Goal: Navigation & Orientation: Find specific page/section

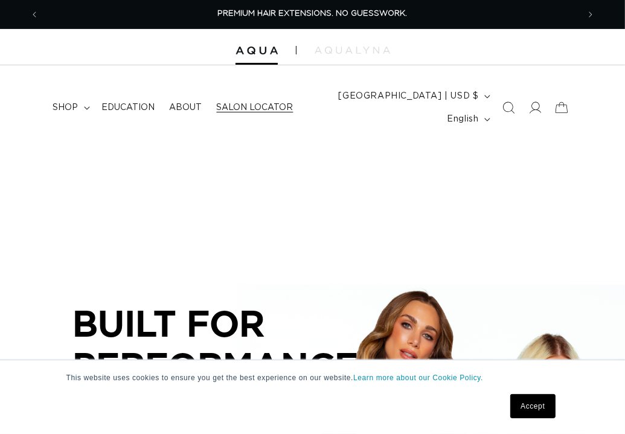
click at [278, 103] on span "Salon Locator" at bounding box center [255, 107] width 77 height 11
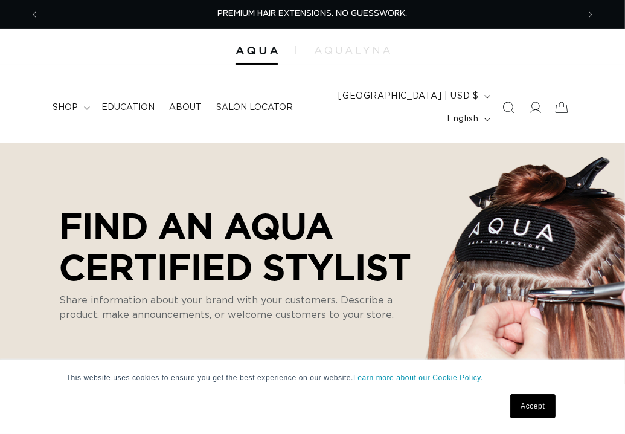
select select "m"
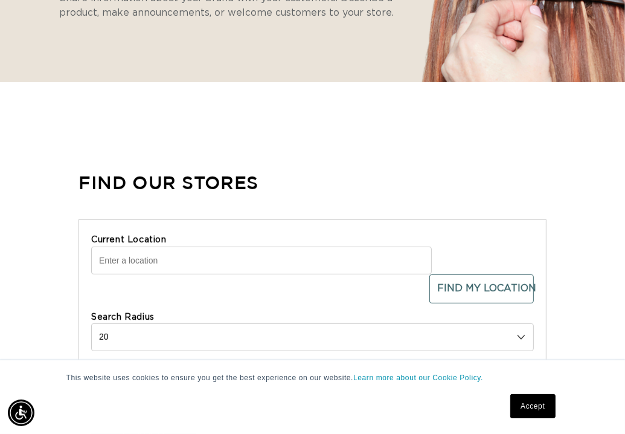
scroll to position [362, 0]
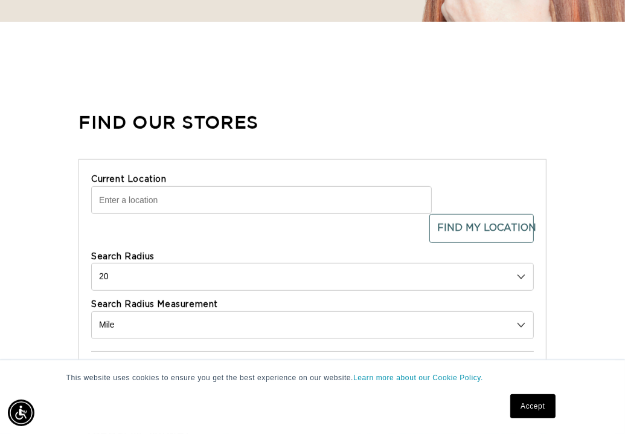
click at [254, 201] on input "Current Location" at bounding box center [261, 200] width 341 height 28
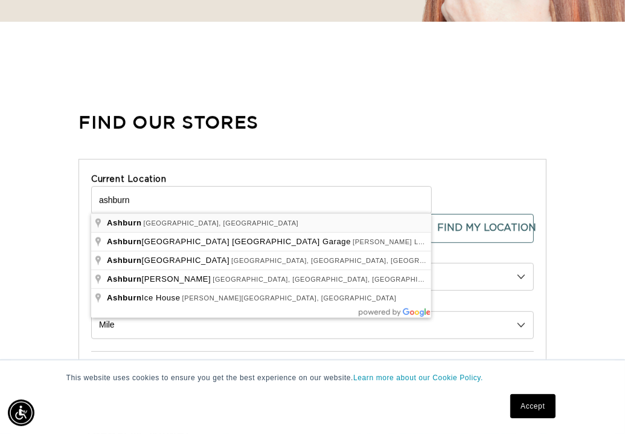
scroll to position [0, 0]
type input "[GEOGRAPHIC_DATA], [GEOGRAPHIC_DATA], [GEOGRAPHIC_DATA]"
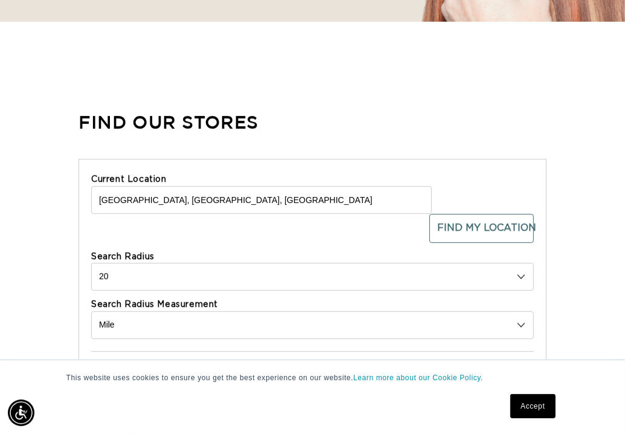
click at [135, 274] on select "10 20 30 40 No Limit" at bounding box center [312, 277] width 443 height 28
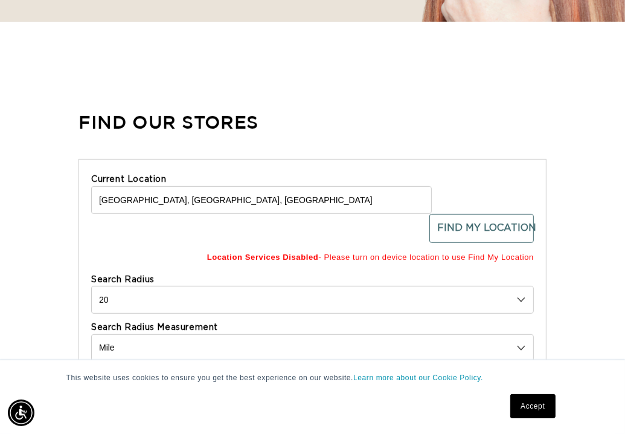
scroll to position [0, 1079]
click at [114, 306] on select "10 20 30 40 No Limit" at bounding box center [312, 300] width 443 height 28
click at [117, 303] on select "10 20 30 40 No Limit" at bounding box center [312, 300] width 443 height 28
select select "40"
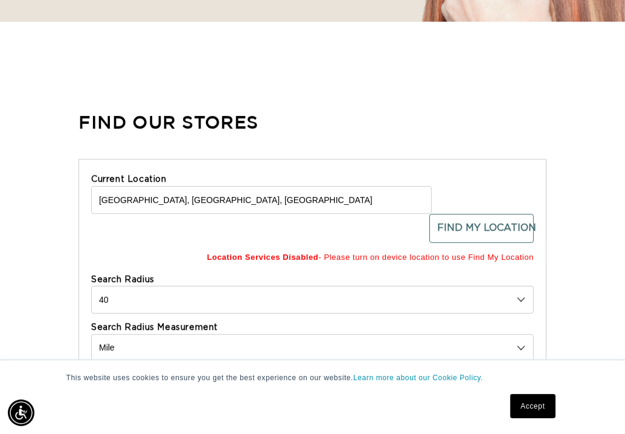
click at [91, 286] on select "10 20 30 40 No Limit" at bounding box center [312, 300] width 443 height 28
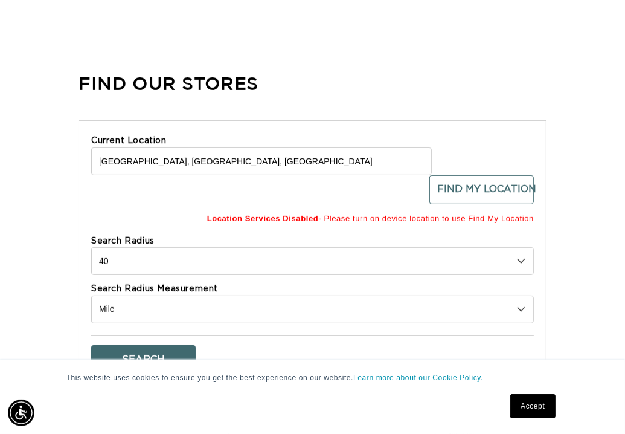
scroll to position [483, 0]
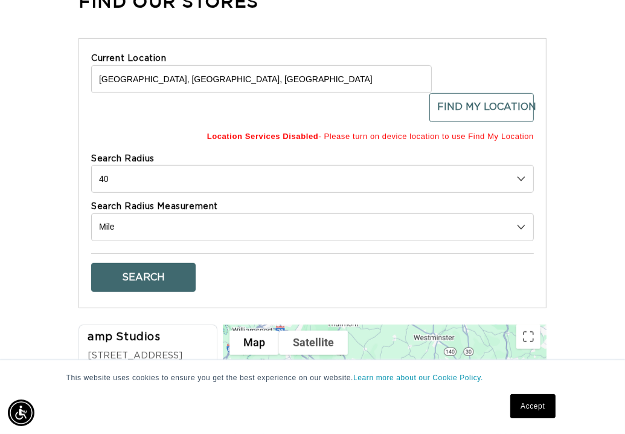
click at [525, 228] on select "Kilometer Mile" at bounding box center [312, 227] width 443 height 28
click at [146, 281] on button "Search" at bounding box center [143, 277] width 104 height 29
click at [461, 112] on button "Find My Location" at bounding box center [481, 107] width 104 height 29
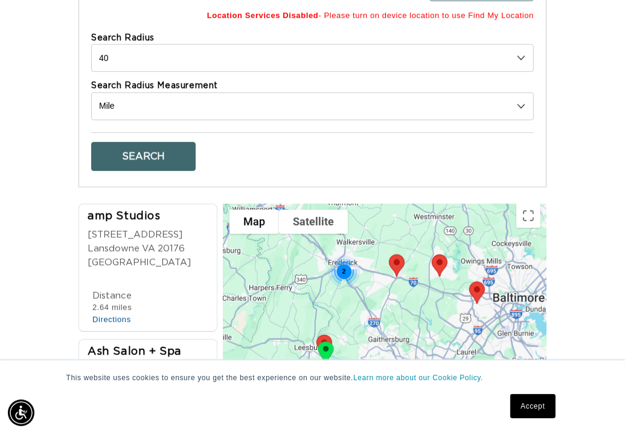
click at [434, 259] on img at bounding box center [439, 265] width 25 height 32
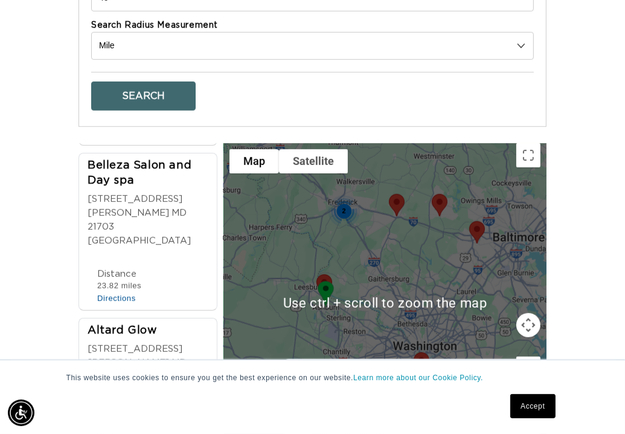
scroll to position [0, 539]
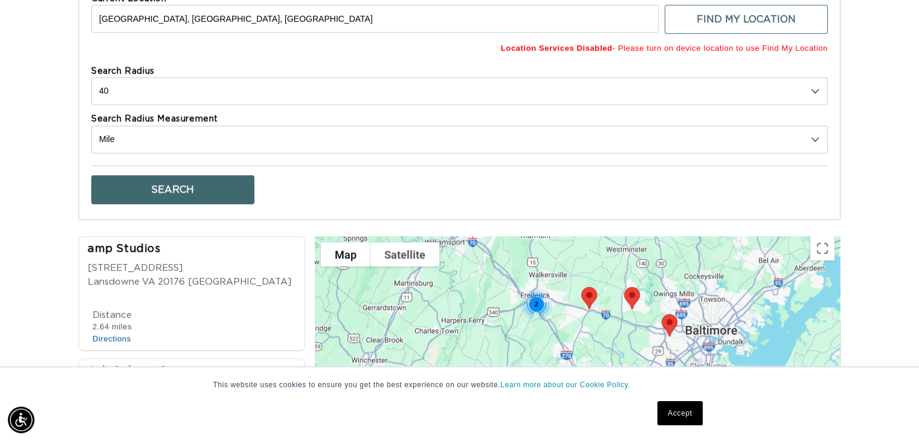
click at [152, 243] on div "amp Studios" at bounding box center [190, 250] width 204 height 16
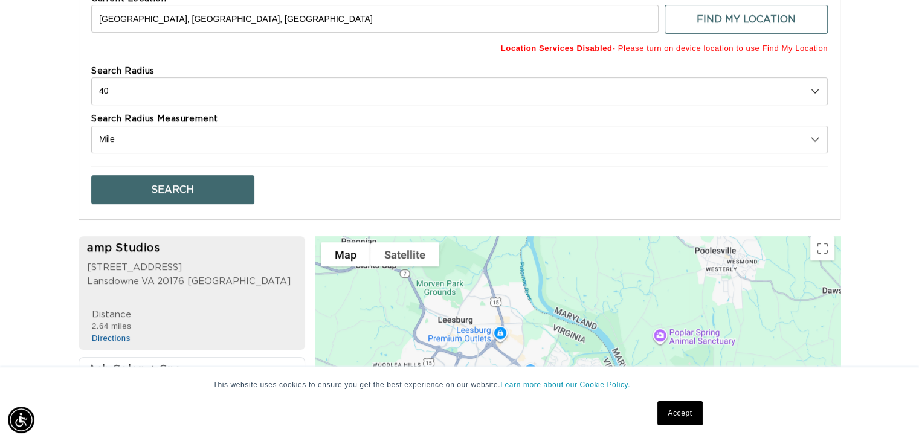
click at [147, 251] on div "amp Studios" at bounding box center [189, 249] width 204 height 16
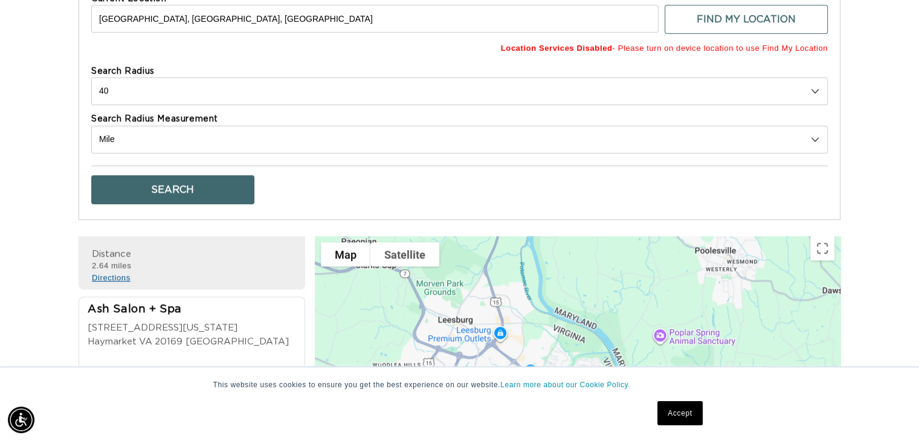
click at [121, 273] on link "Directions" at bounding box center [111, 277] width 39 height 9
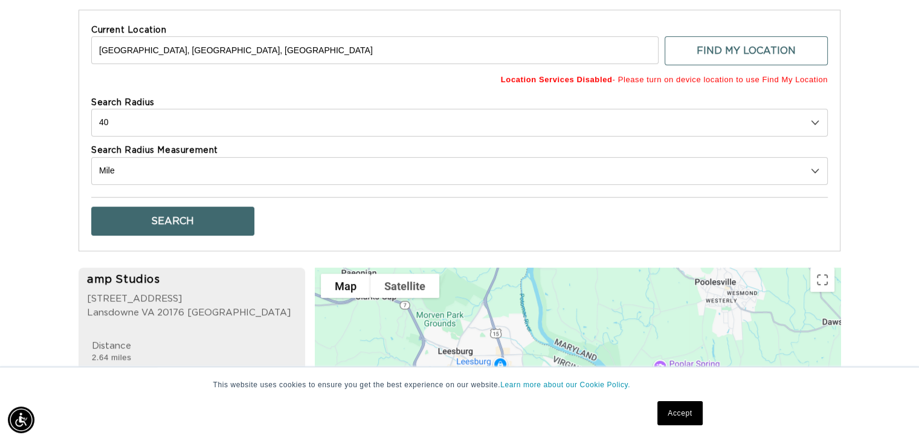
scroll to position [464, 0]
